Goal: Check status: Check status

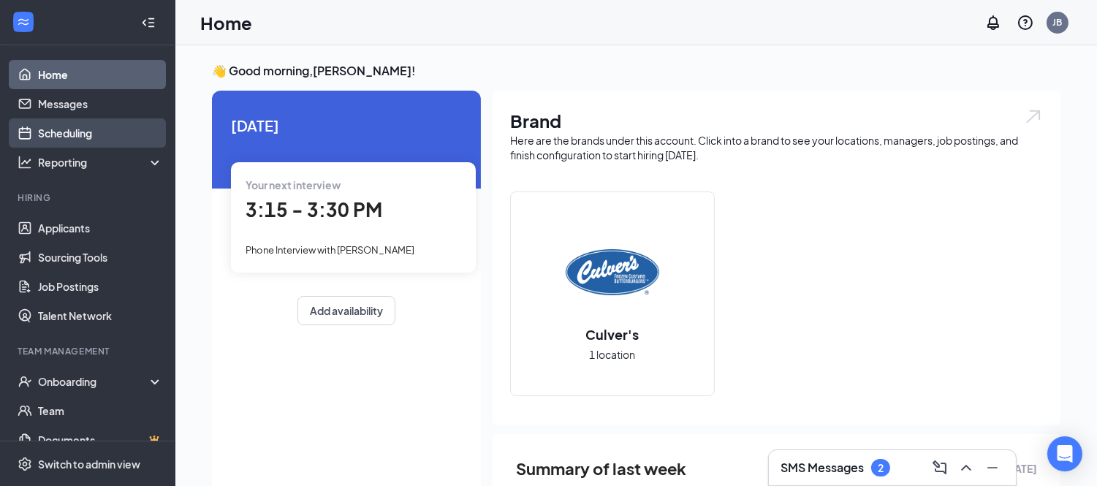
click at [41, 136] on link "Scheduling" at bounding box center [100, 132] width 125 height 29
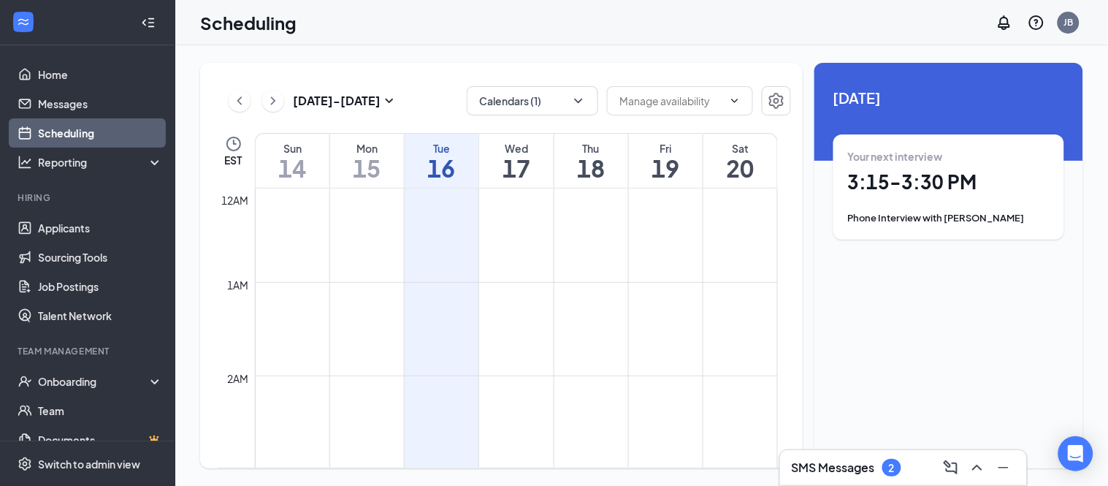
scroll to position [718, 0]
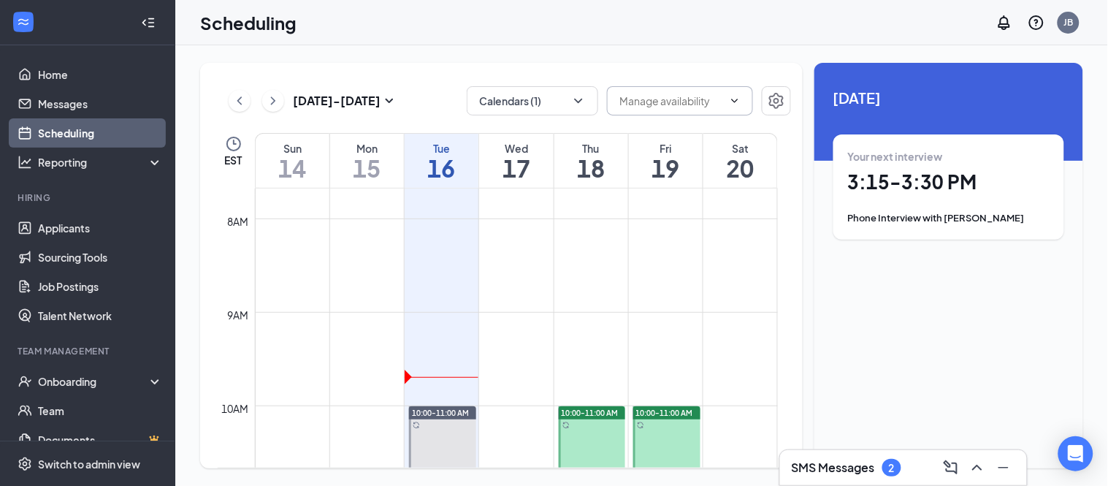
click at [734, 95] on icon "ChevronDown" at bounding box center [735, 101] width 12 height 12
click at [579, 99] on icon "ChevronDown" at bounding box center [578, 101] width 15 height 15
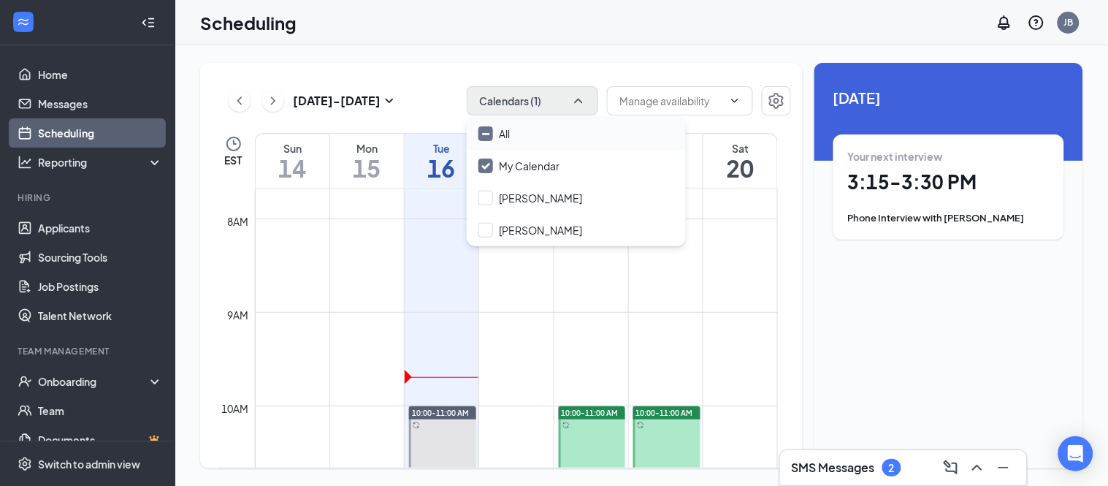
click at [490, 133] on input "All" at bounding box center [494, 133] width 31 height 15
checkbox input "true"
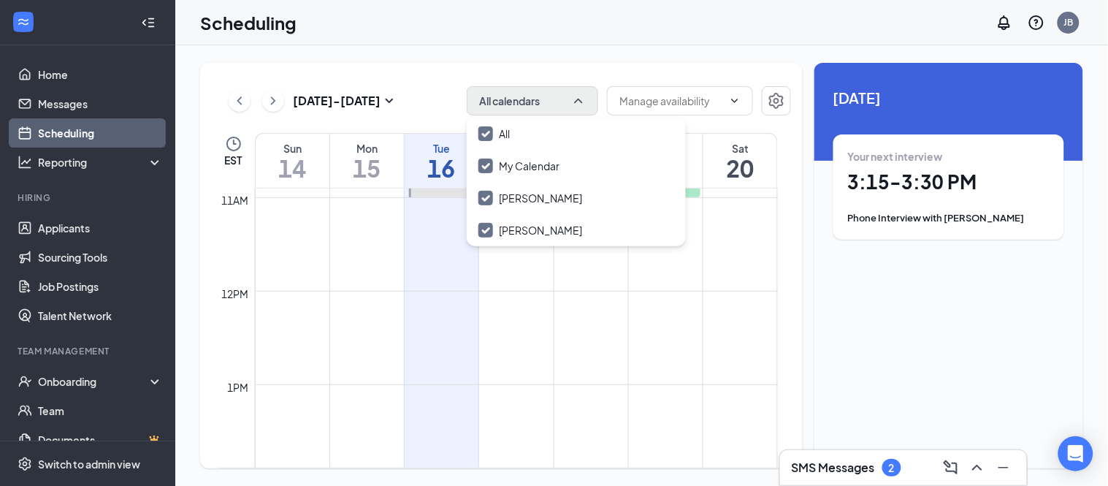
scroll to position [1019, 0]
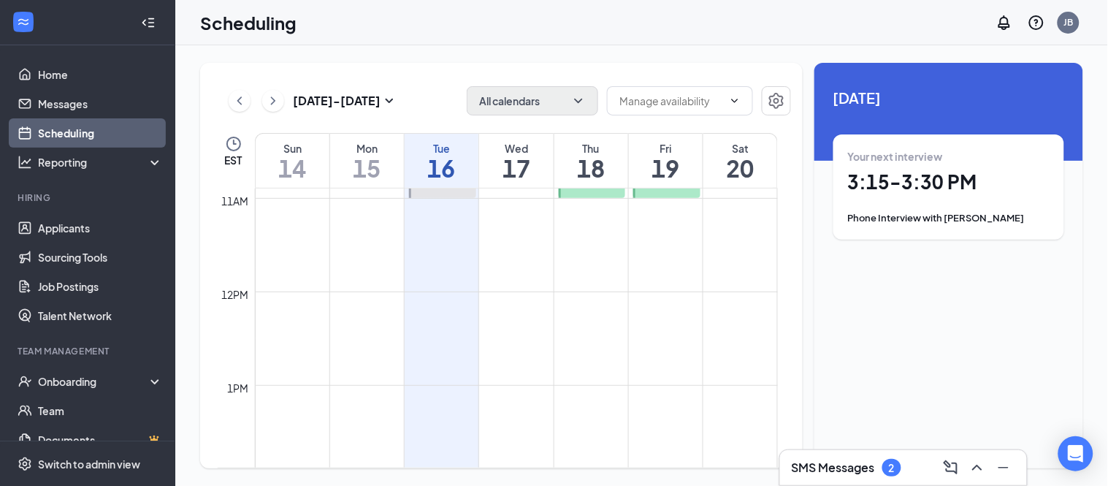
click at [436, 75] on div "[DATE] - [DATE] All calendars EST Sun 14 Mon 15 Tue 16 Wed 17 Thu 18 Fri 19 Sat…" at bounding box center [501, 266] width 603 height 406
